Goal: Task Accomplishment & Management: Manage account settings

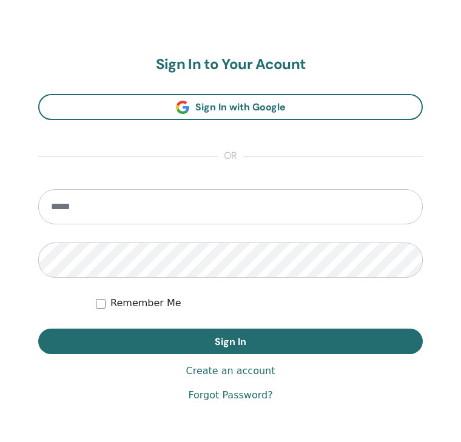
scroll to position [644, 0]
click at [123, 210] on input "email" at bounding box center [230, 206] width 384 height 35
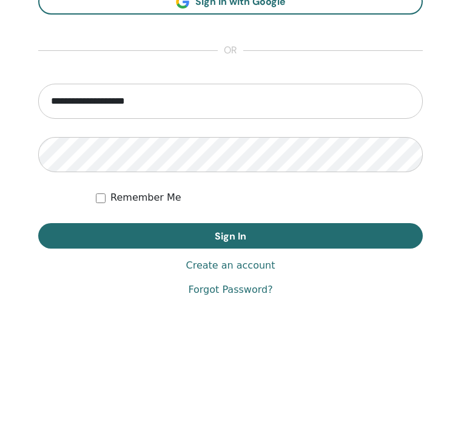
type input "**********"
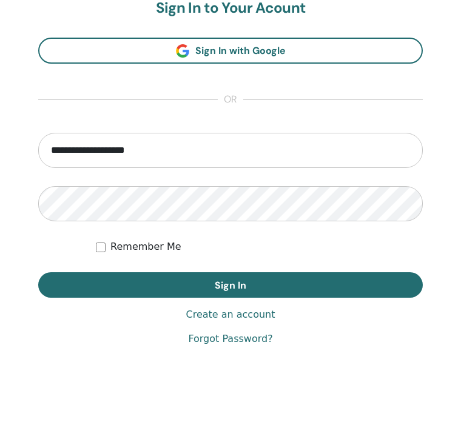
click at [236, 285] on span "Sign In" at bounding box center [231, 285] width 32 height 13
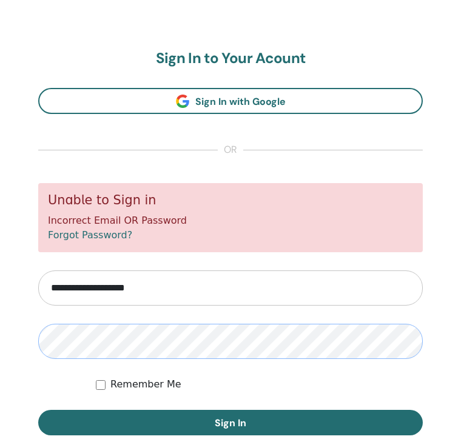
scroll to position [666, 0]
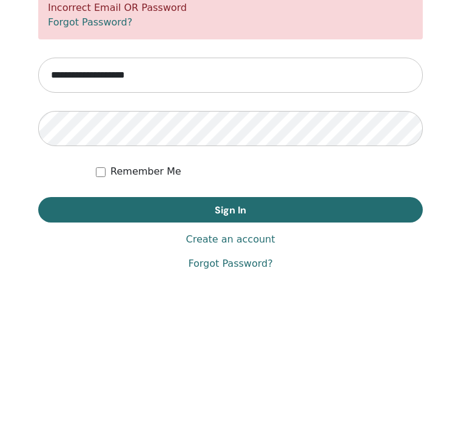
click at [230, 350] on button "Sign In" at bounding box center [230, 362] width 384 height 25
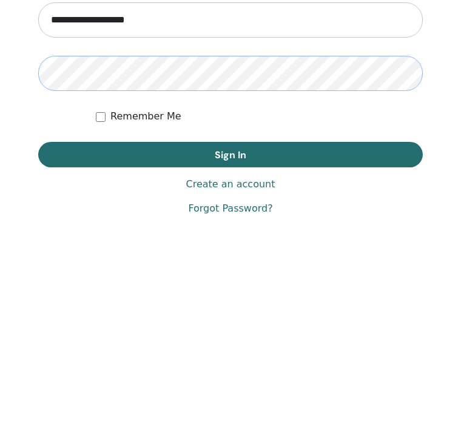
scroll to position [700, 0]
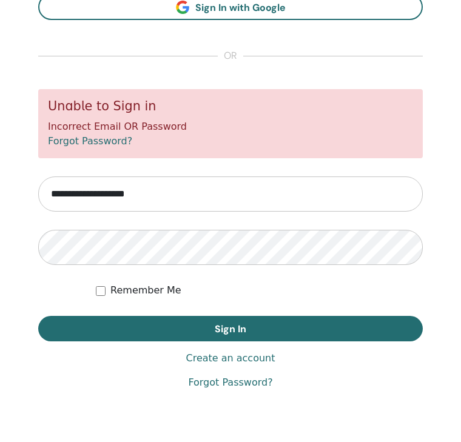
click at [230, 328] on span "Sign In" at bounding box center [231, 328] width 32 height 13
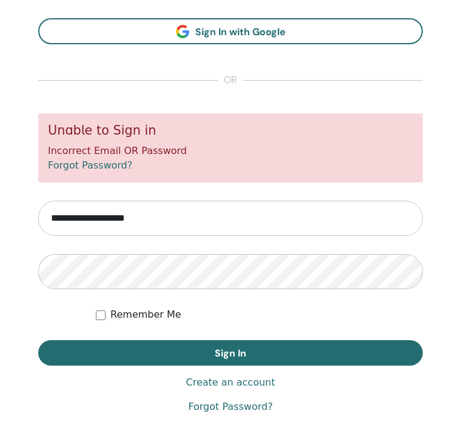
scroll to position [700, 0]
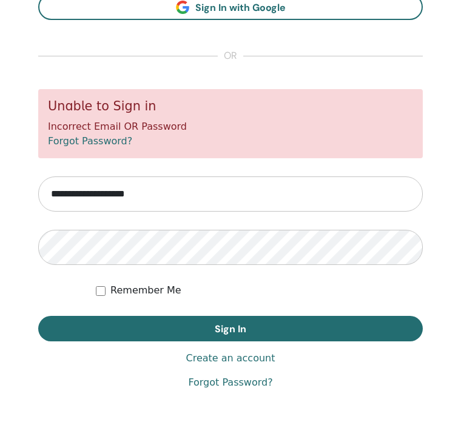
click at [242, 330] on span "Sign In" at bounding box center [231, 328] width 32 height 13
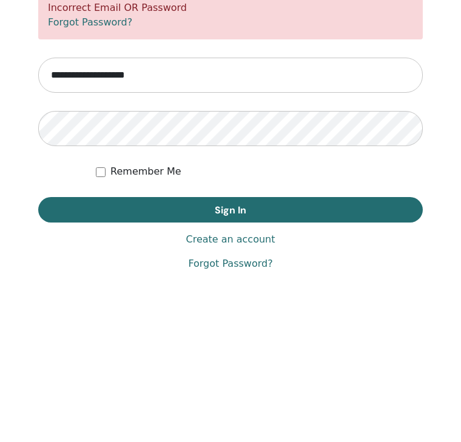
scroll to position [700, 0]
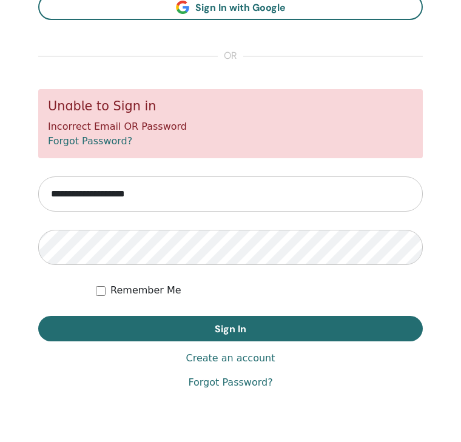
click at [224, 326] on span "Sign In" at bounding box center [231, 328] width 32 height 13
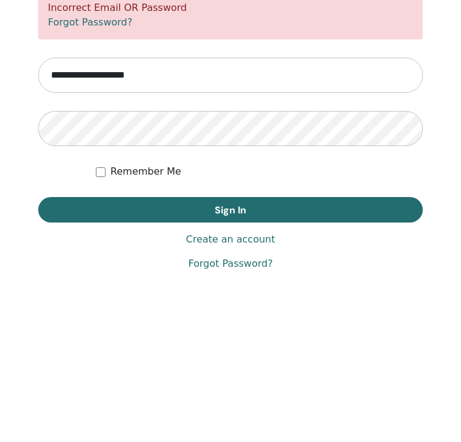
scroll to position [700, 0]
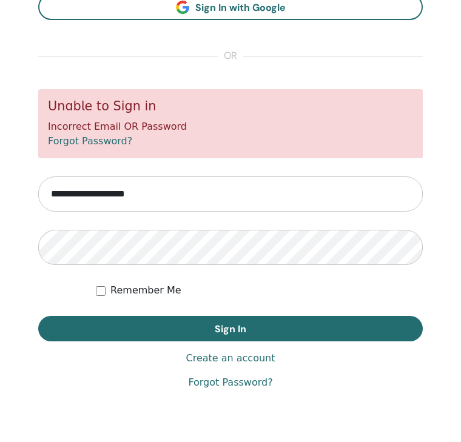
click at [230, 331] on span "Sign In" at bounding box center [231, 328] width 32 height 13
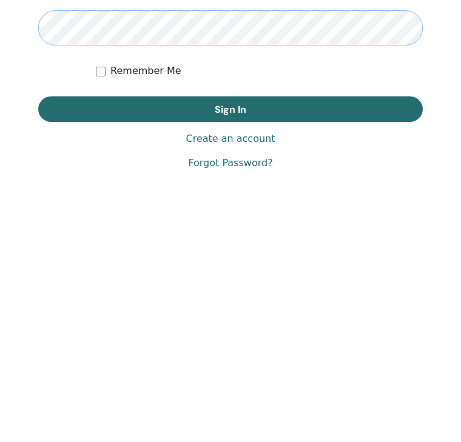
scroll to position [697, 0]
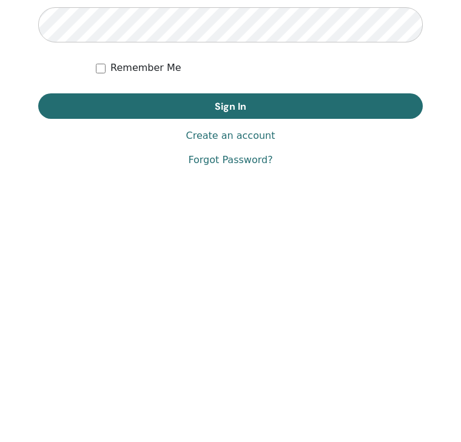
click at [251, 319] on button "Sign In" at bounding box center [230, 331] width 384 height 25
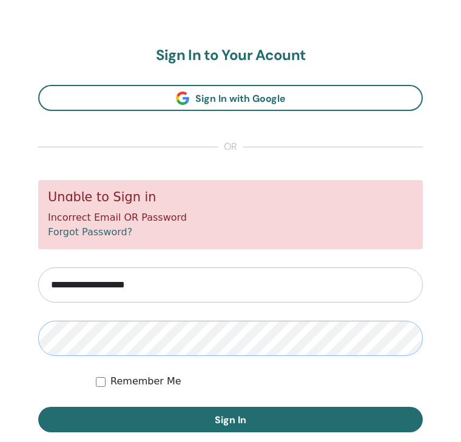
scroll to position [666, 0]
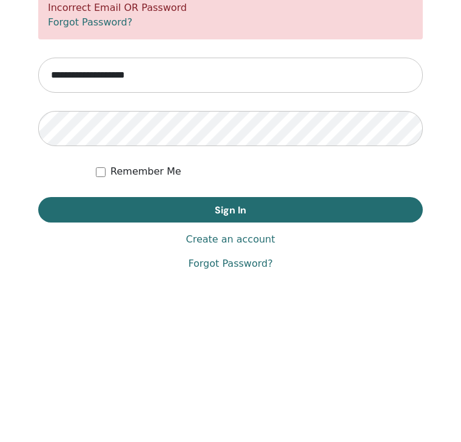
click at [230, 350] on button "Sign In" at bounding box center [230, 362] width 384 height 25
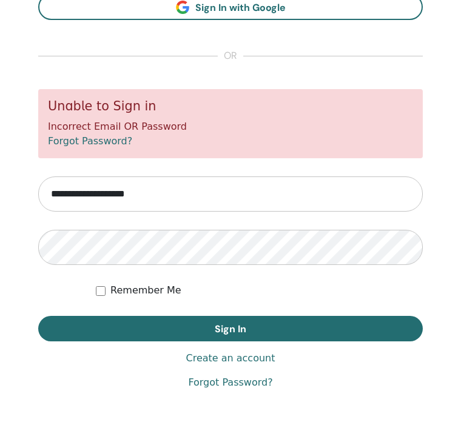
click at [232, 325] on span "Sign In" at bounding box center [231, 328] width 32 height 13
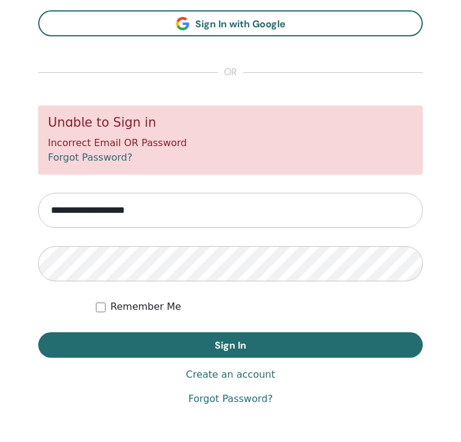
scroll to position [700, 0]
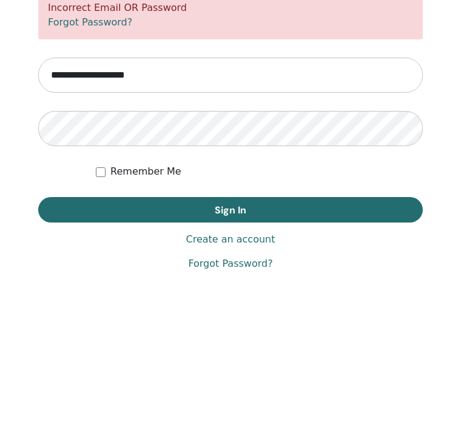
click at [224, 375] on link "Forgot Password?" at bounding box center [230, 382] width 84 height 15
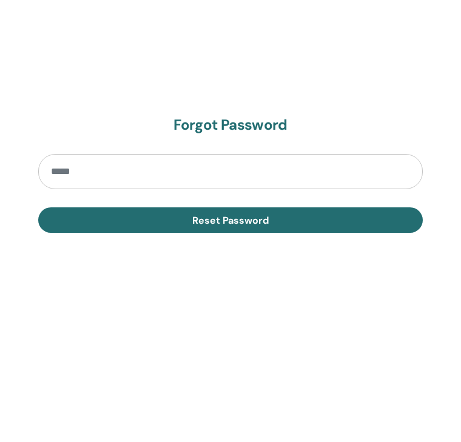
scroll to position [700, 0]
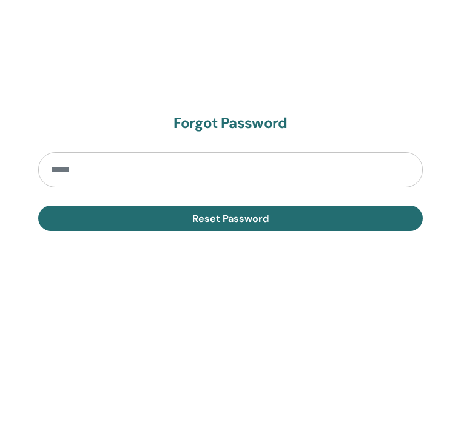
click at [105, 181] on input "email" at bounding box center [230, 169] width 384 height 35
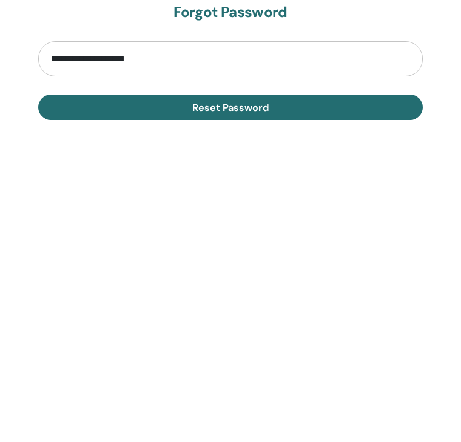
type input "**********"
click at [238, 205] on button "Reset Password" at bounding box center [230, 217] width 384 height 25
